Goal: Check status: Check status

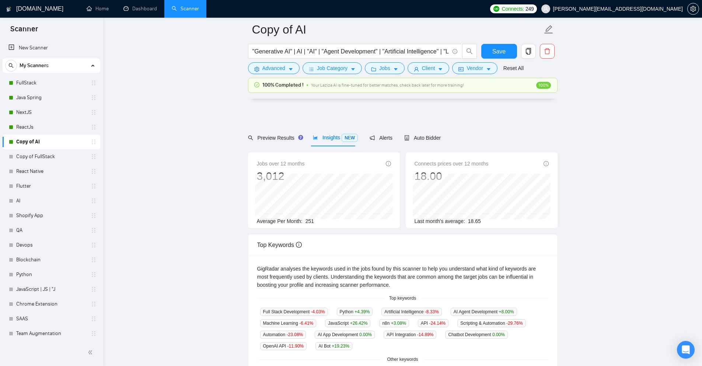
scroll to position [111, 0]
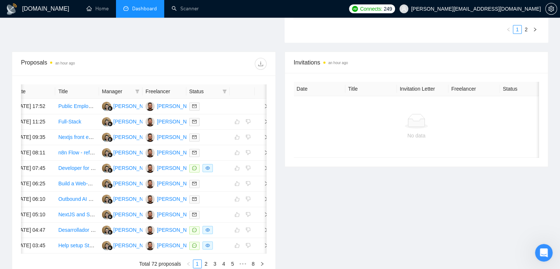
scroll to position [337, 0]
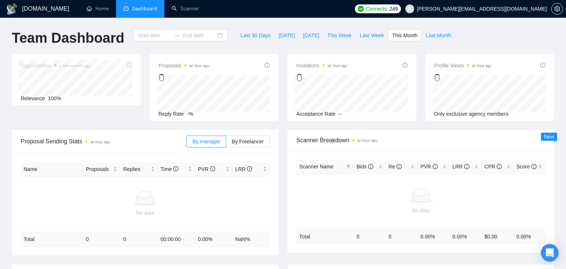
type input "[DATE]"
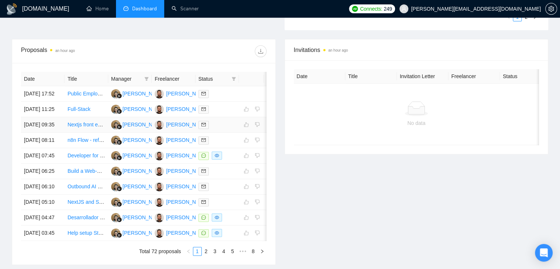
scroll to position [251, 0]
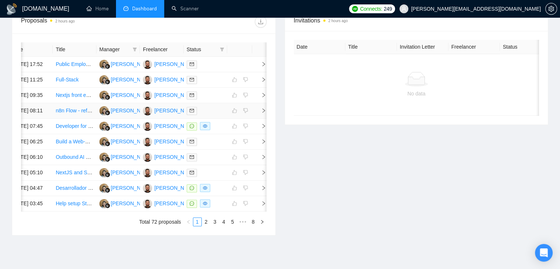
scroll to position [281, 0]
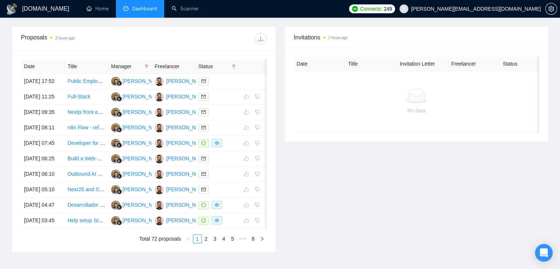
scroll to position [289, 0]
